Goal: Task Accomplishment & Management: Use online tool/utility

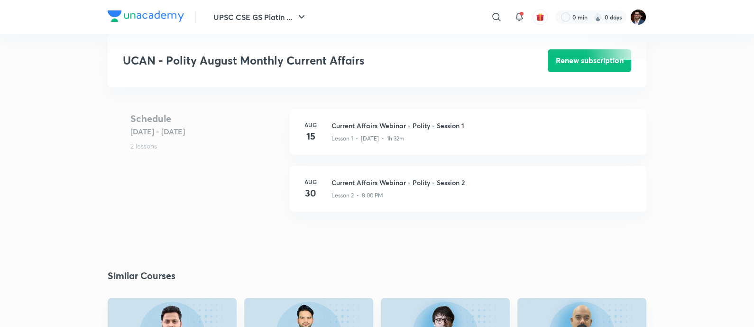
scroll to position [361, 0]
click at [390, 186] on div "Lesson 2 • 8:00 PM" at bounding box center [484, 192] width 304 height 12
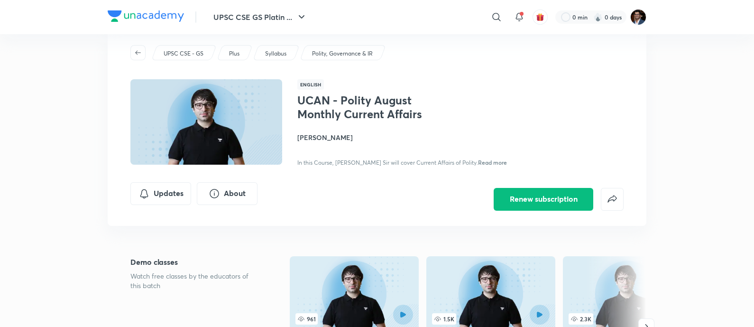
scroll to position [0, 0]
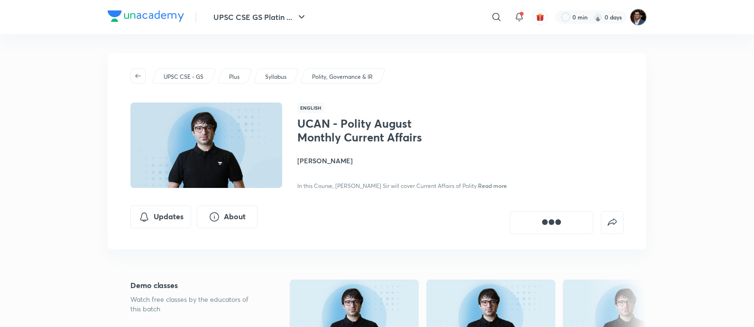
click at [633, 14] on img at bounding box center [639, 17] width 16 height 16
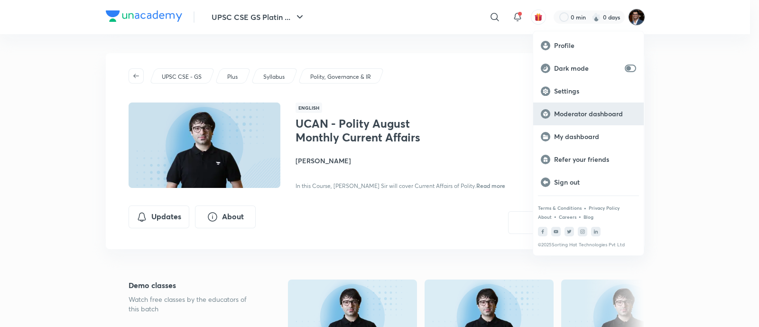
click at [598, 114] on p "Moderator dashboard" at bounding box center [595, 114] width 82 height 9
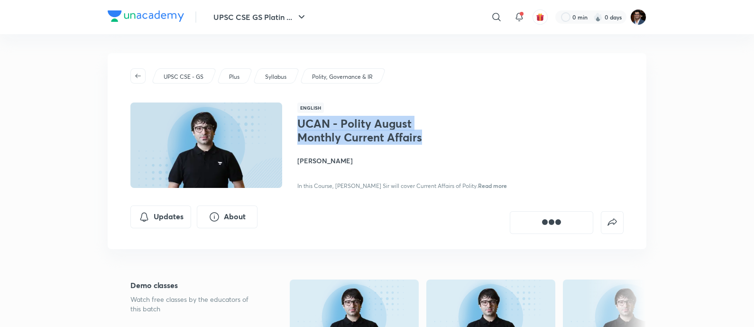
drag, startPoint x: 300, startPoint y: 123, endPoint x: 461, endPoint y: 144, distance: 162.1
click at [461, 144] on div "UCAN - Polity August Monthly Current Affairs Sarmad Mehraj In this Course, Sarm…" at bounding box center [404, 154] width 213 height 74
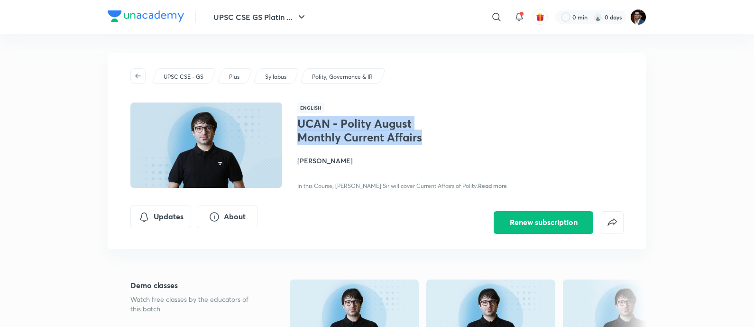
copy h1 "UCAN - Polity August Monthly Current Affairs"
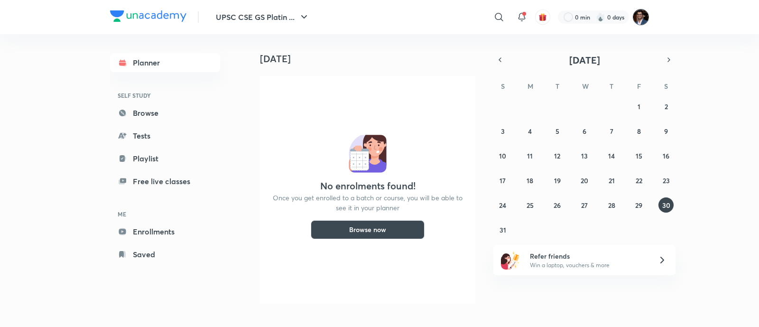
click at [634, 20] on img at bounding box center [641, 17] width 16 height 16
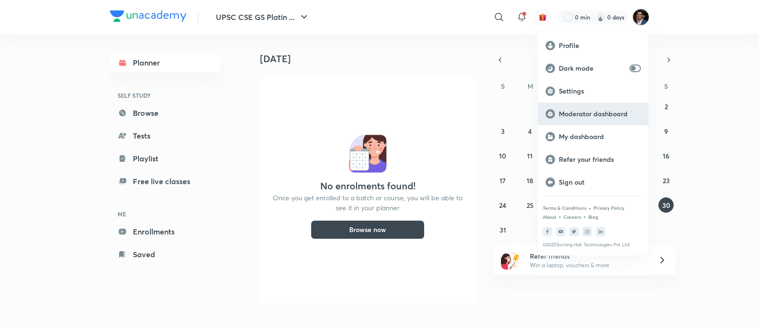
click at [584, 114] on p "Moderator dashboard" at bounding box center [600, 114] width 82 height 9
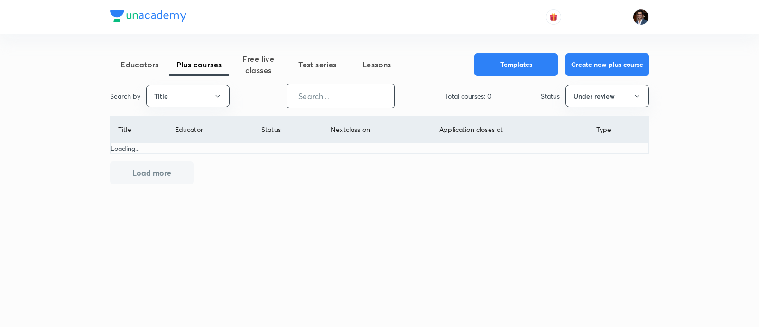
click at [338, 103] on input "text" at bounding box center [340, 96] width 107 height 24
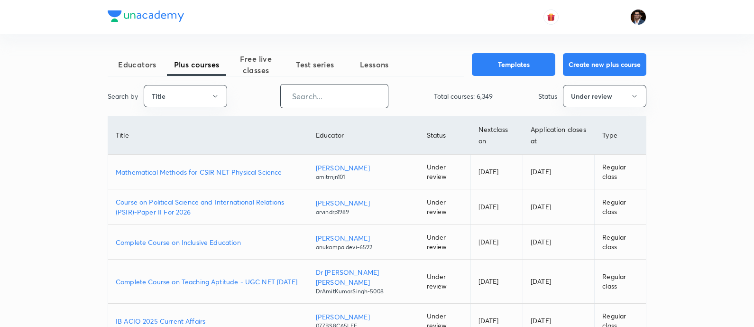
paste input "UCAN - Polity August Monthly Current Affairs"
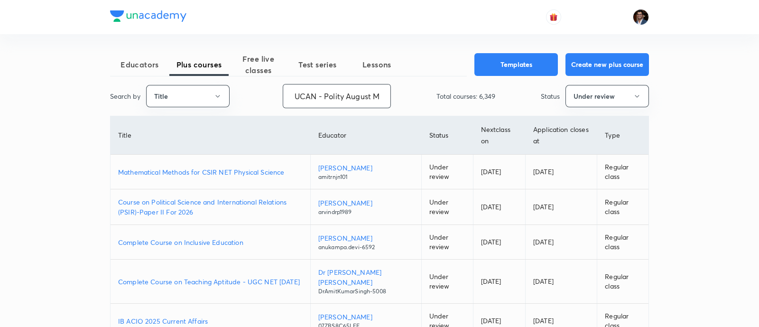
scroll to position [0, 78]
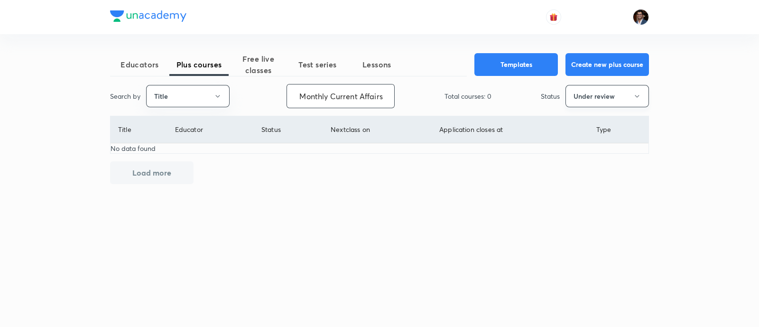
type input "UCAN - Polity August Monthly Current Affairs"
click at [634, 93] on icon "button" at bounding box center [637, 97] width 8 height 8
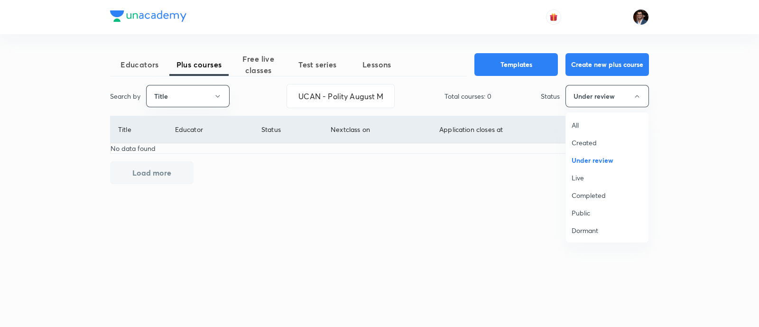
click at [608, 126] on span "All" at bounding box center [607, 125] width 71 height 10
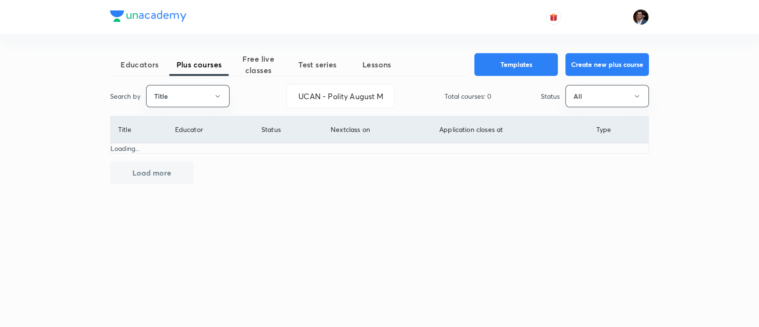
click at [608, 126] on th "Type" at bounding box center [618, 129] width 60 height 27
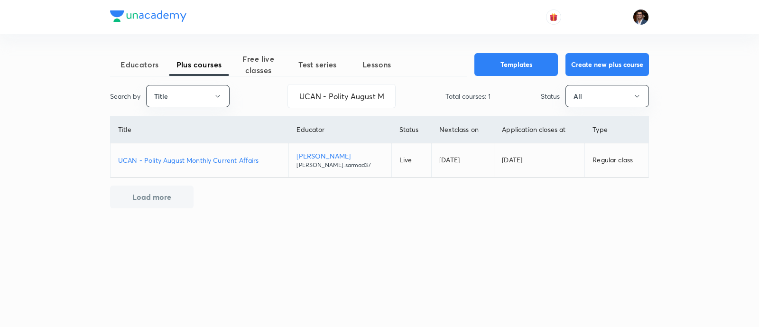
click at [199, 163] on p "UCAN - Polity August Monthly Current Affairs" at bounding box center [199, 160] width 163 height 10
click at [259, 154] on td "UCAN - Polity August Monthly Current Affairs" at bounding box center [200, 160] width 178 height 34
click at [242, 160] on p "UCAN - Polity August Monthly Current Affairs" at bounding box center [199, 160] width 163 height 10
click at [221, 158] on p "UCAN - Polity August Monthly Current Affairs" at bounding box center [199, 160] width 163 height 10
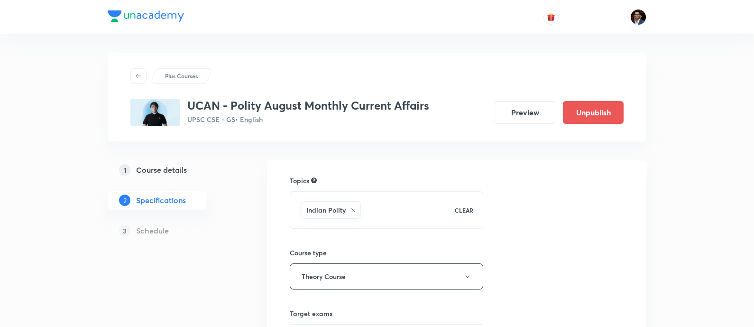
click at [144, 222] on div "3 Schedule" at bounding box center [172, 230] width 129 height 19
click at [144, 231] on h5 "Schedule" at bounding box center [152, 230] width 33 height 11
click at [176, 173] on h5 "Course details" at bounding box center [161, 169] width 51 height 11
